Goal: Information Seeking & Learning: Learn about a topic

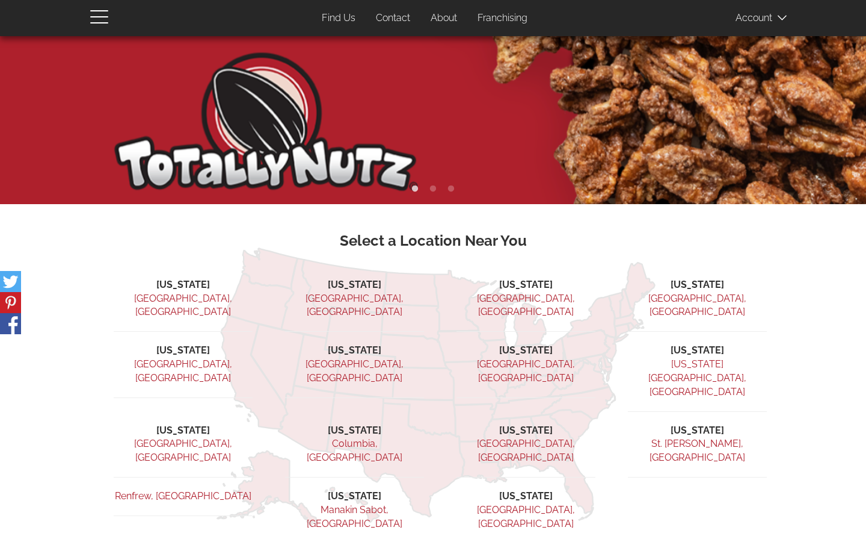
scroll to position [137, 0]
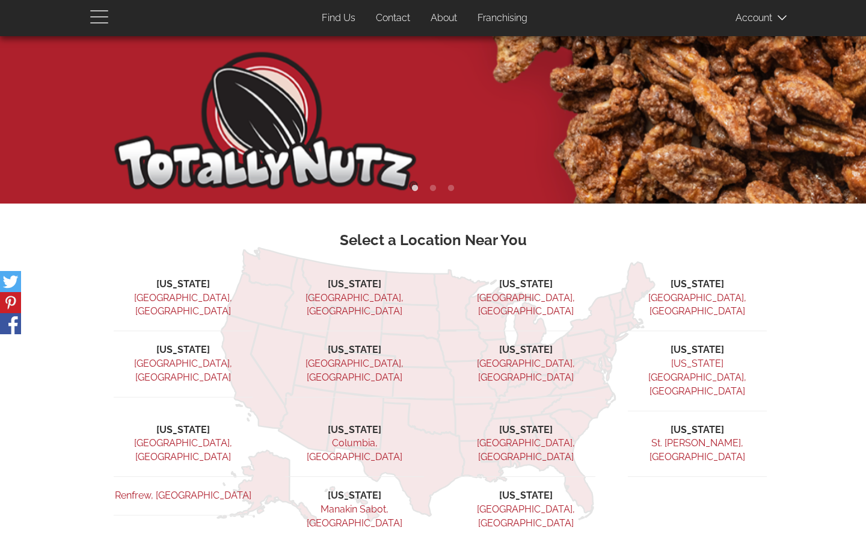
click at [102, 18] on span "button" at bounding box center [102, 16] width 24 height 14
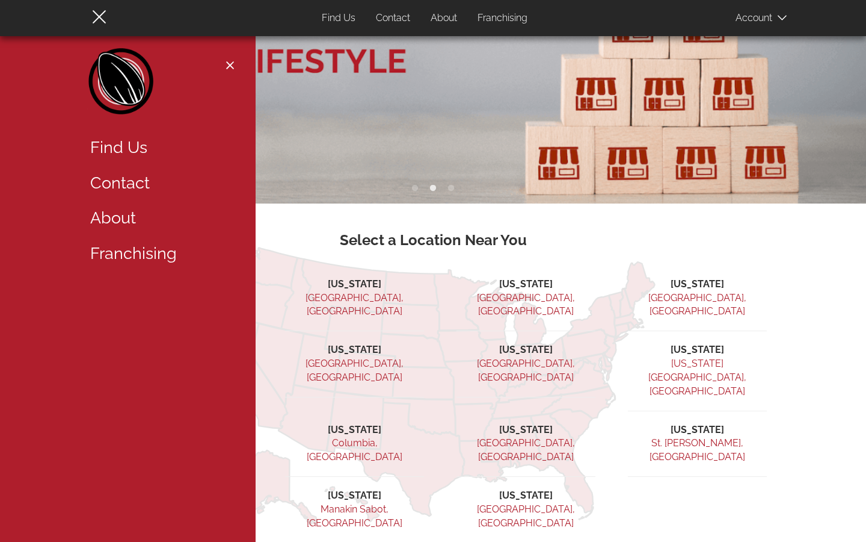
click at [133, 152] on link "Find Us" at bounding box center [159, 147] width 156 height 35
click at [134, 144] on link "Find Us" at bounding box center [159, 147] width 156 height 35
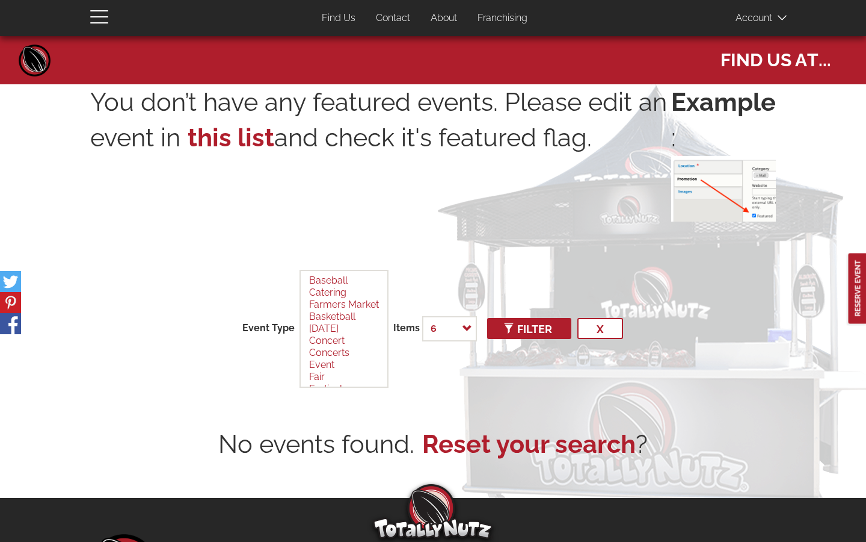
select select
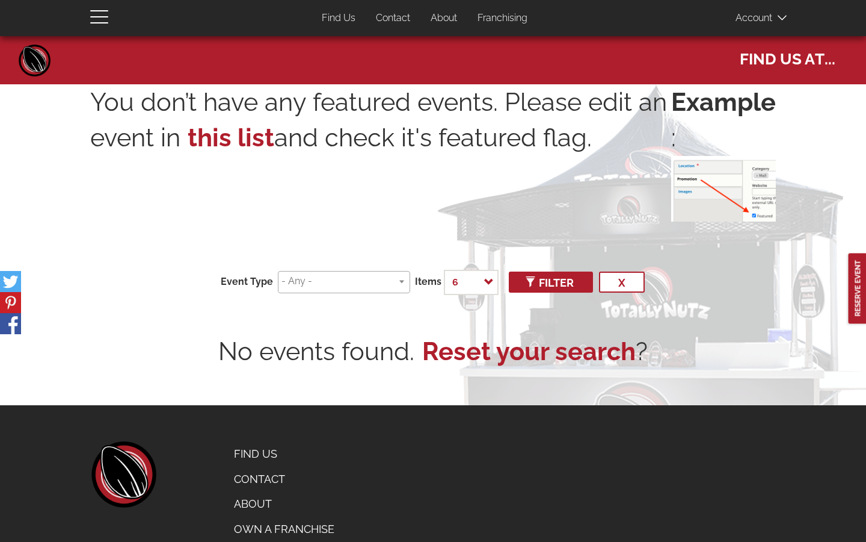
click at [448, 16] on link "About" at bounding box center [444, 18] width 45 height 23
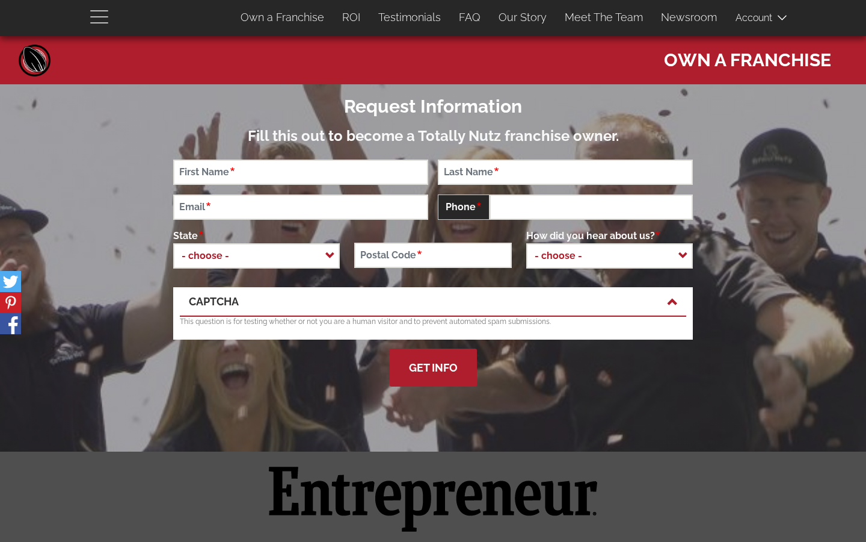
click at [102, 14] on span "button" at bounding box center [102, 16] width 24 height 14
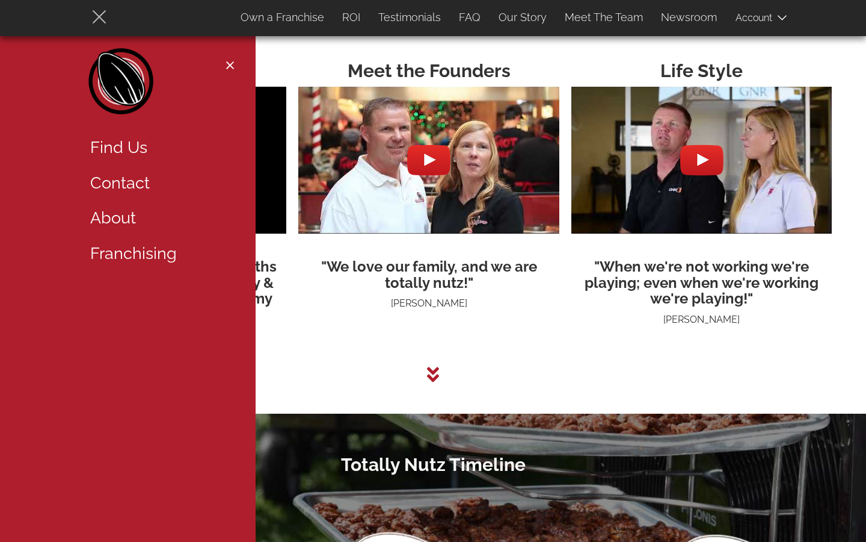
scroll to position [3052, 0]
click at [121, 222] on link "About" at bounding box center [159, 217] width 156 height 35
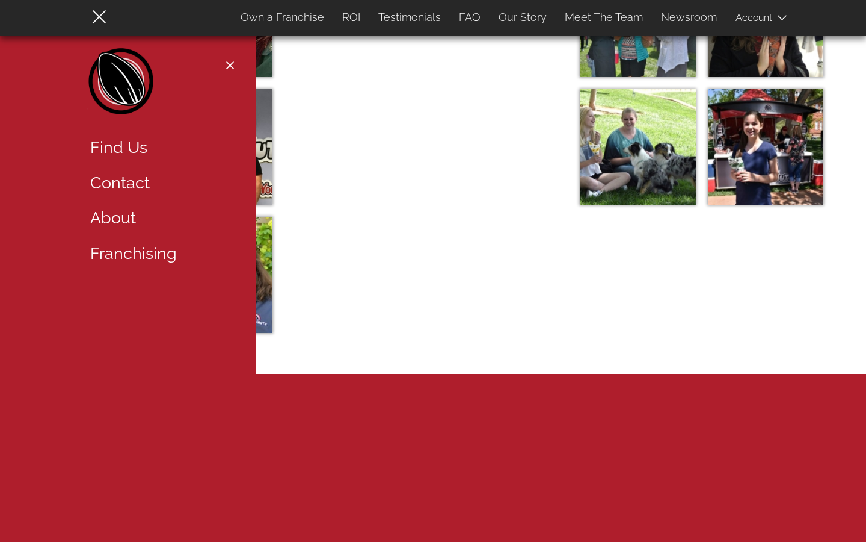
scroll to position [4062, 0]
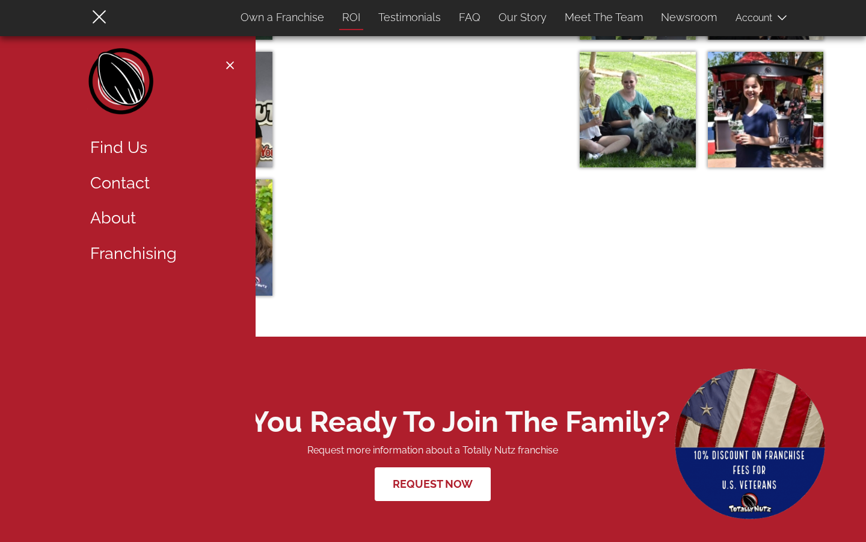
click at [361, 14] on link "ROI" at bounding box center [351, 17] width 36 height 25
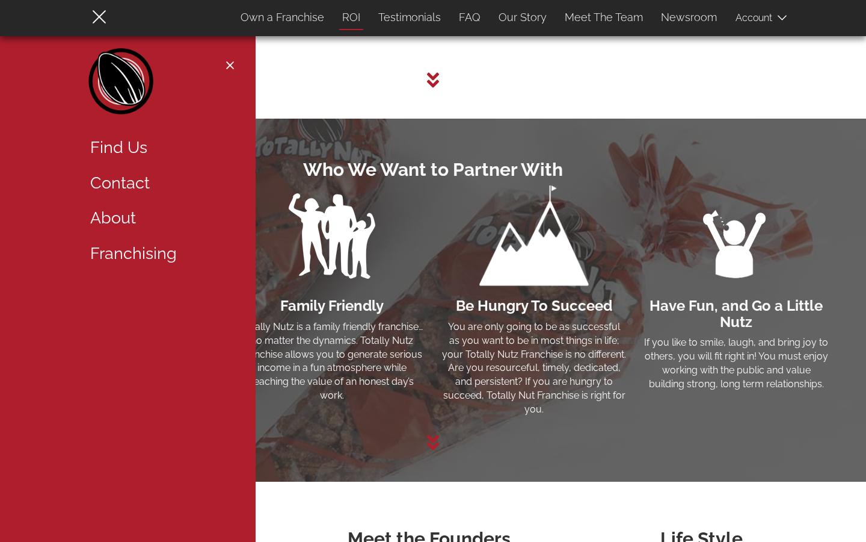
scroll to position [1696, 0]
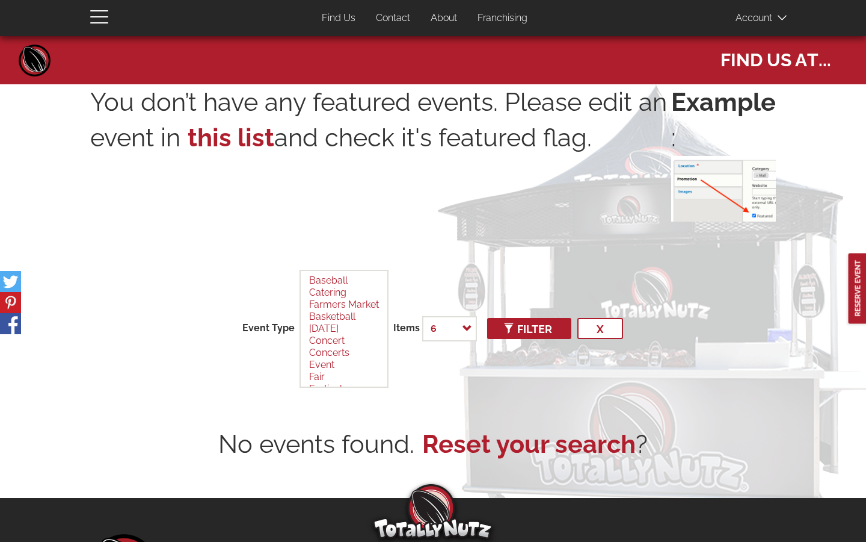
select select
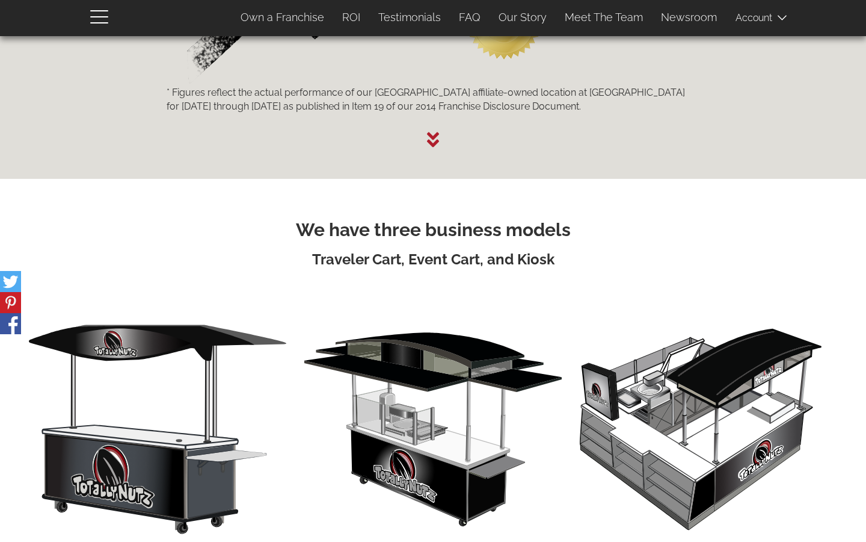
scroll to position [2128, 0]
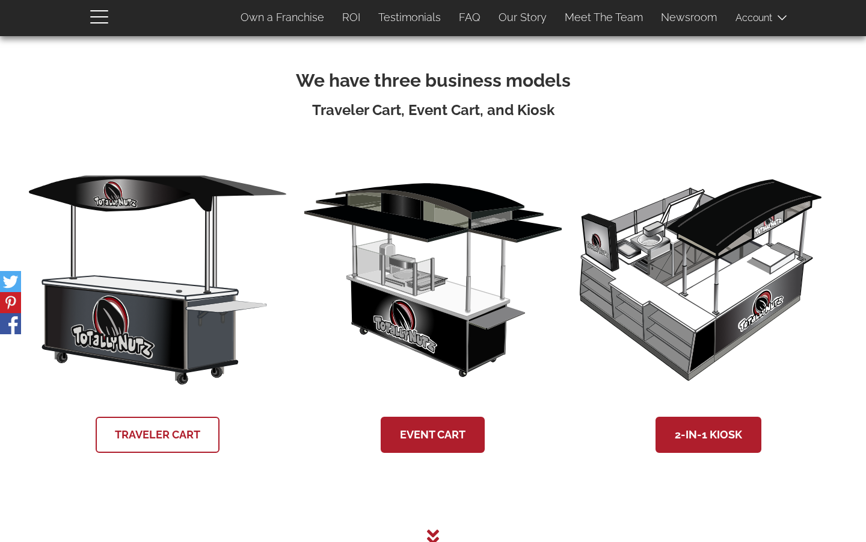
click at [158, 427] on link "Traveler Cart" at bounding box center [158, 434] width 124 height 36
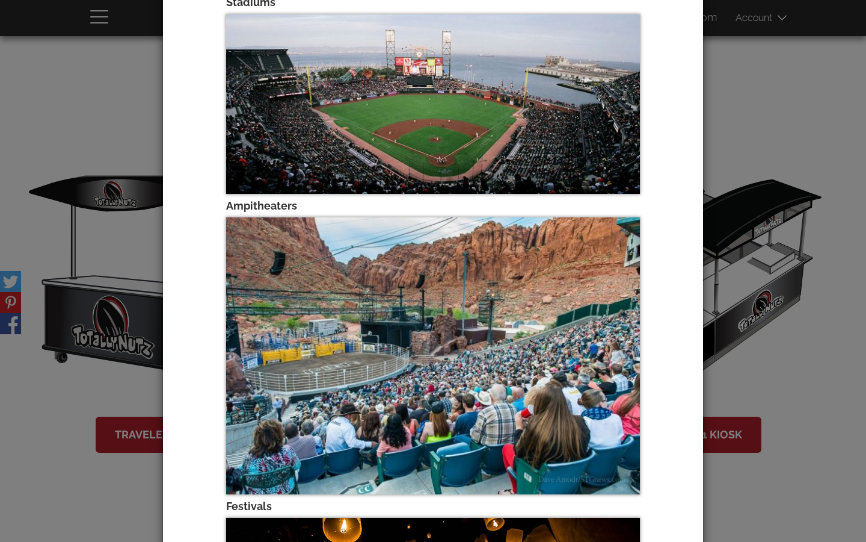
scroll to position [0, 0]
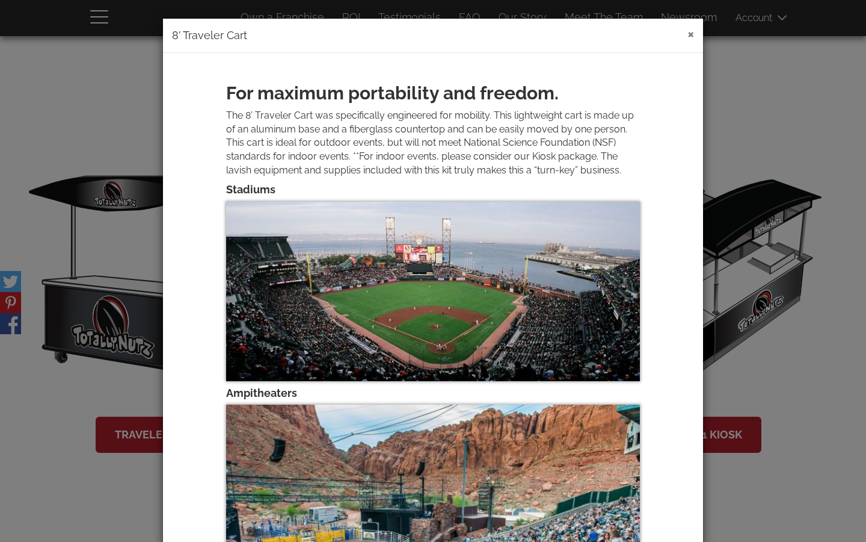
click at [691, 32] on button "×" at bounding box center [691, 33] width 7 height 14
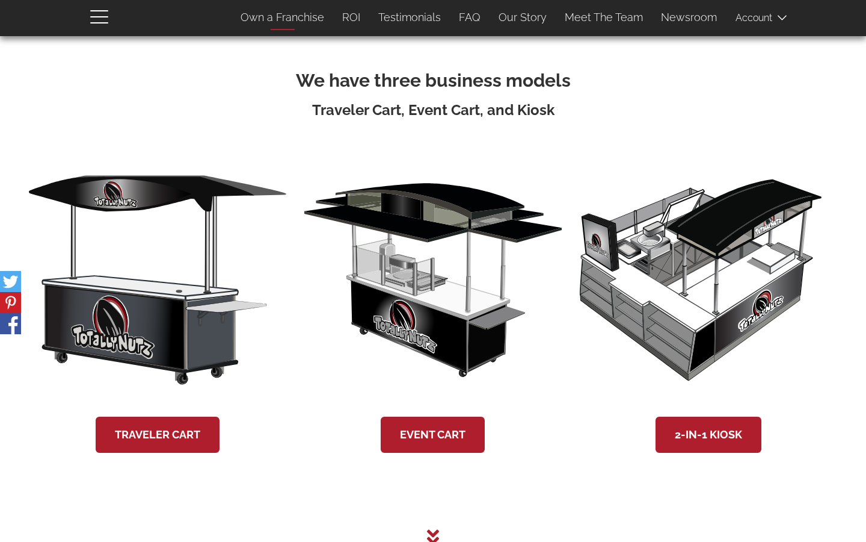
click at [306, 19] on link "Own a Franchise" at bounding box center [283, 17] width 102 height 25
